Goal: Participate in discussion

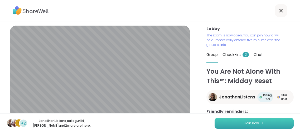
click at [245, 122] on span "Join now" at bounding box center [252, 123] width 15 height 5
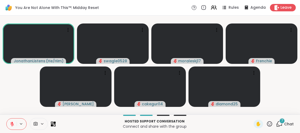
click at [280, 121] on div "7" at bounding box center [282, 121] width 6 height 6
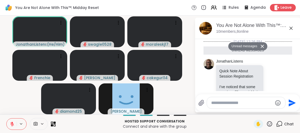
scroll to position [416, 0]
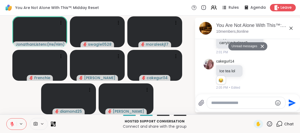
click at [263, 45] on icon at bounding box center [262, 46] width 3 height 3
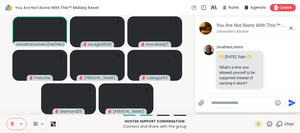
scroll to position [371, 0]
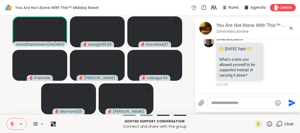
click at [292, 27] on icon at bounding box center [291, 28] width 6 height 6
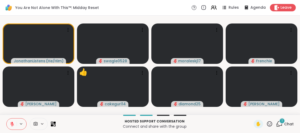
click at [284, 120] on div "1" at bounding box center [282, 121] width 6 height 6
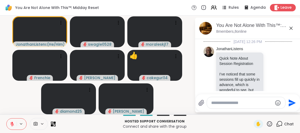
scroll to position [450, 0]
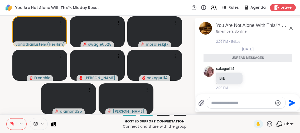
click at [291, 29] on icon at bounding box center [291, 28] width 6 height 6
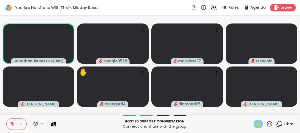
click at [260, 125] on span "✋" at bounding box center [258, 124] width 5 height 6
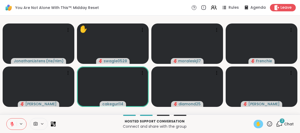
click at [284, 123] on div "2" at bounding box center [282, 121] width 6 height 6
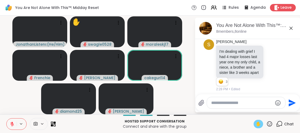
scroll to position [505, 0]
click at [292, 27] on icon at bounding box center [291, 28] width 3 height 3
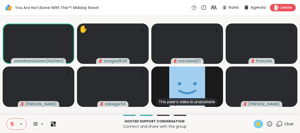
click at [259, 123] on span "✋" at bounding box center [258, 124] width 5 height 6
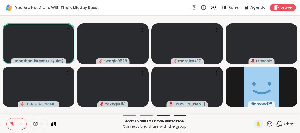
click at [12, 125] on icon at bounding box center [12, 124] width 5 height 5
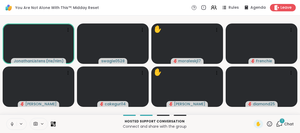
click at [12, 125] on icon at bounding box center [12, 124] width 5 height 5
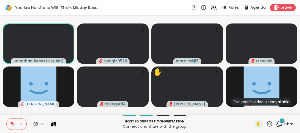
click at [279, 122] on icon at bounding box center [279, 124] width 7 height 7
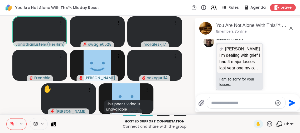
scroll to position [598, 0]
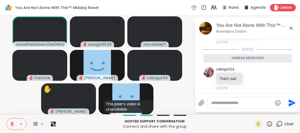
click at [235, 102] on textarea "Type your message" at bounding box center [241, 102] width 61 height 5
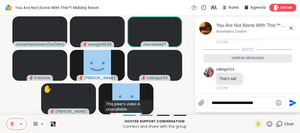
type textarea "**********"
click at [292, 7] on span "Leave" at bounding box center [287, 8] width 12 height 6
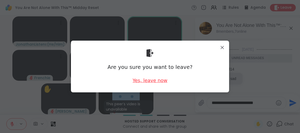
click at [151, 79] on div "Yes, leave now" at bounding box center [150, 80] width 35 height 7
